Goal: Task Accomplishment & Management: Complete application form

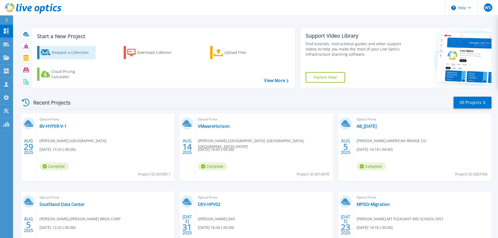
click at [63, 52] on div "Request a Collection" at bounding box center [73, 52] width 42 height 10
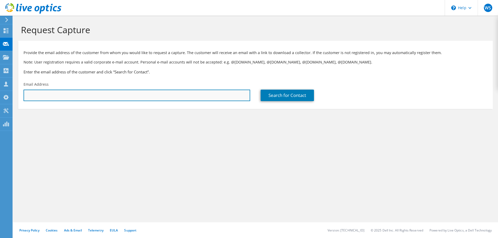
click at [140, 95] on input "text" at bounding box center [137, 95] width 227 height 11
paste input "ryan@coastalbend.edu"
type input "ryan@coastalbend.edu"
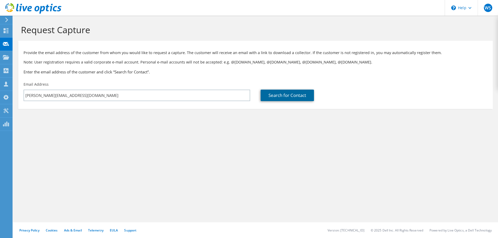
click at [272, 97] on link "Search for Contact" at bounding box center [287, 95] width 53 height 11
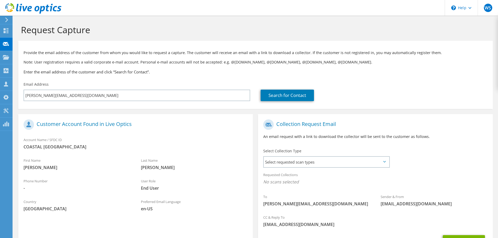
click at [293, 153] on label "Select Collection Type" at bounding box center [282, 150] width 38 height 5
click at [293, 158] on span "Select requested scan types" at bounding box center [326, 162] width 125 height 10
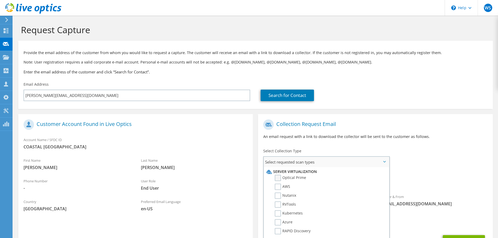
click at [278, 179] on label "Optical Prime" at bounding box center [290, 178] width 31 height 6
click at [0, 0] on input "Optical Prime" at bounding box center [0, 0] width 0 height 0
click at [384, 141] on div "Collection Request Email An email request with a link to download the collector…" at bounding box center [375, 131] width 234 height 29
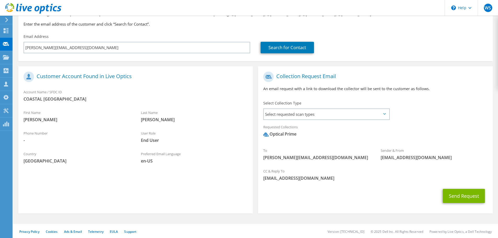
scroll to position [49, 0]
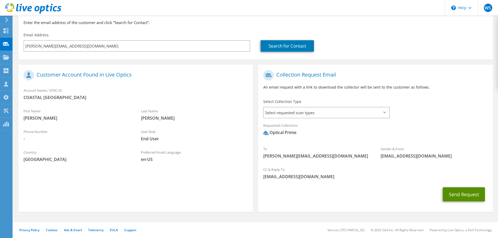
click at [456, 194] on button "Send Request" at bounding box center [464, 194] width 42 height 14
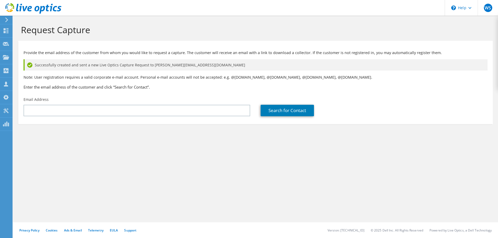
click at [276, 190] on div "Request Capture Provide the email address of the customer from whom you would l…" at bounding box center [255, 127] width 485 height 222
click at [244, 171] on div "Request Capture Provide the email address of the customer from whom you would l…" at bounding box center [255, 127] width 485 height 222
click at [275, 197] on div "Request Capture Provide the email address of the customer from whom you would l…" at bounding box center [255, 127] width 485 height 222
